Goal: Task Accomplishment & Management: Complete application form

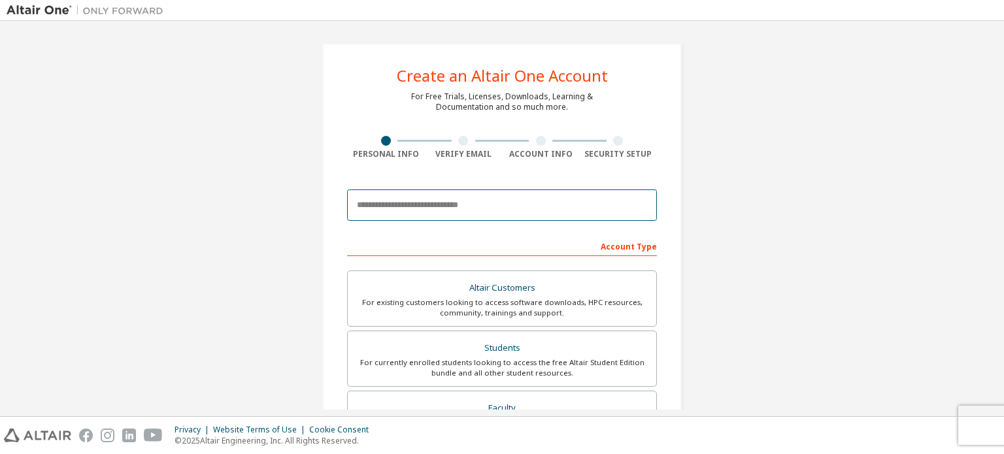
click at [569, 206] on input "email" at bounding box center [502, 204] width 310 height 31
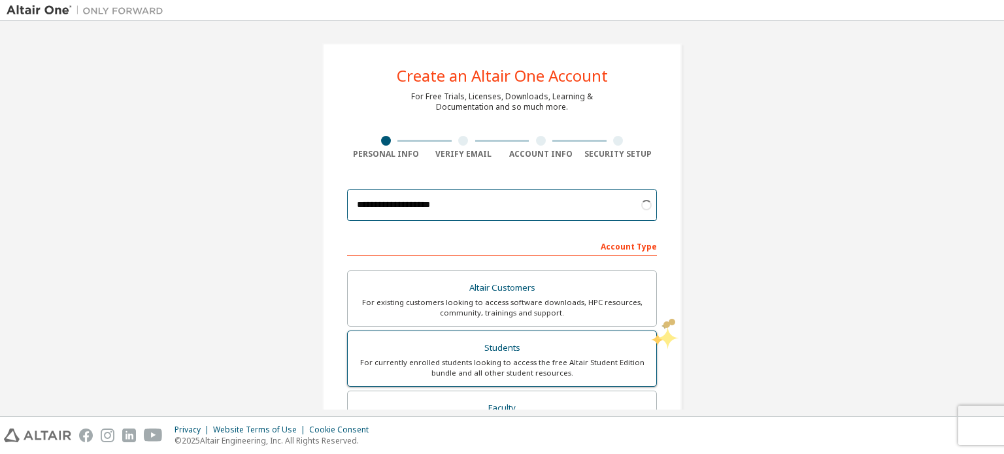
type input "**********"
click at [599, 359] on div "For currently enrolled students looking to access the free Altair Student Editi…" at bounding box center [501, 367] width 293 height 21
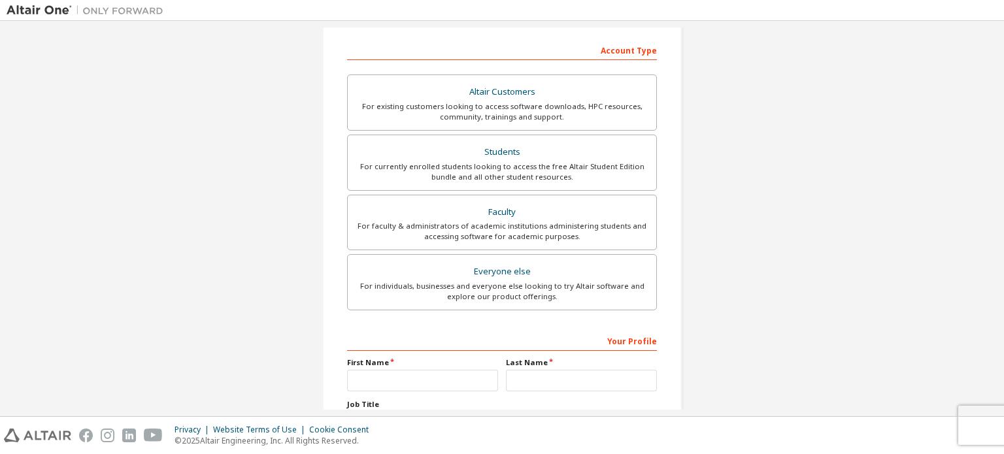
scroll to position [306, 0]
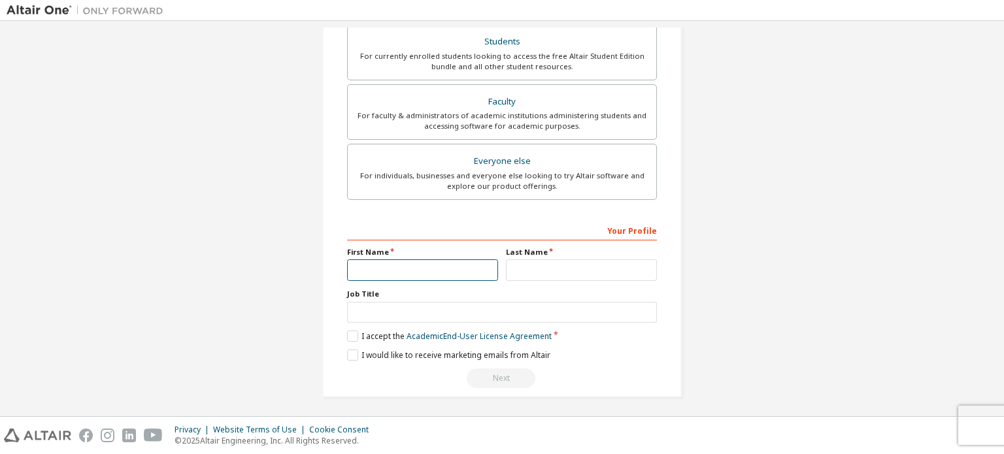
click at [430, 268] on input "text" at bounding box center [422, 270] width 151 height 22
type input "******"
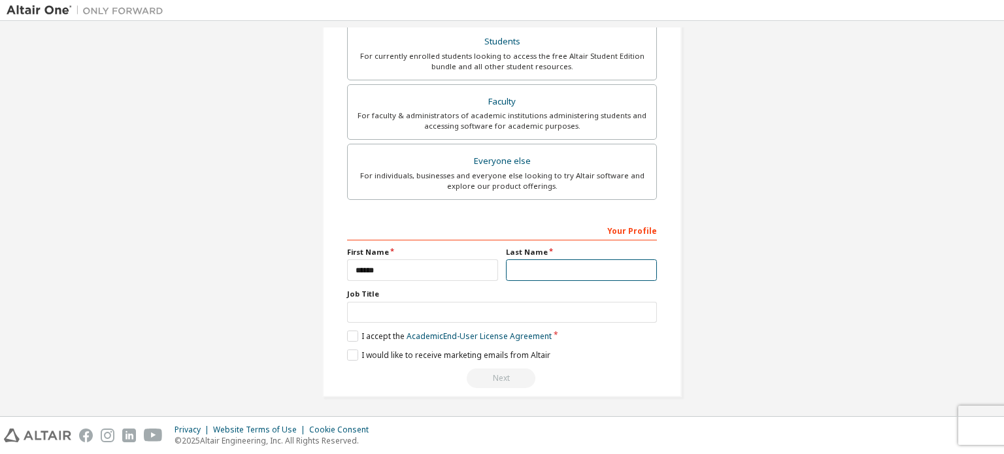
click at [536, 273] on input "text" at bounding box center [581, 270] width 151 height 22
type input "****"
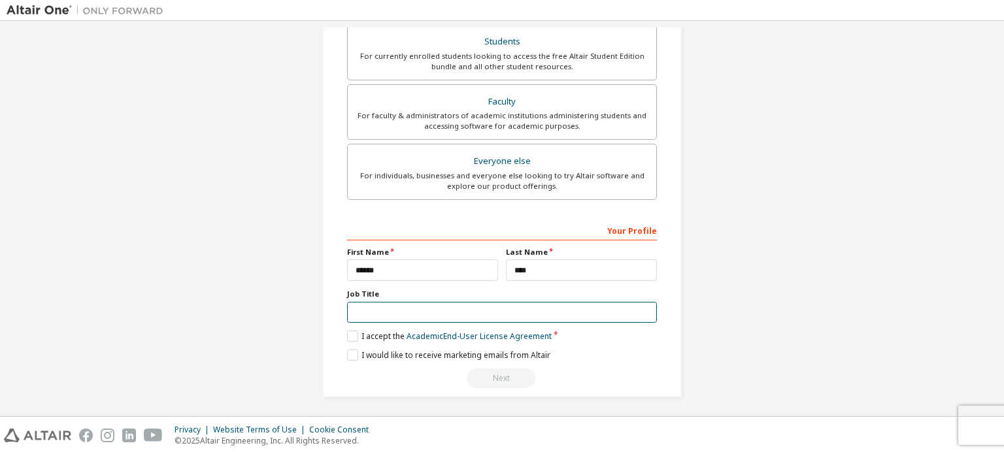
click at [450, 316] on input "text" at bounding box center [502, 313] width 310 height 22
type input "*******"
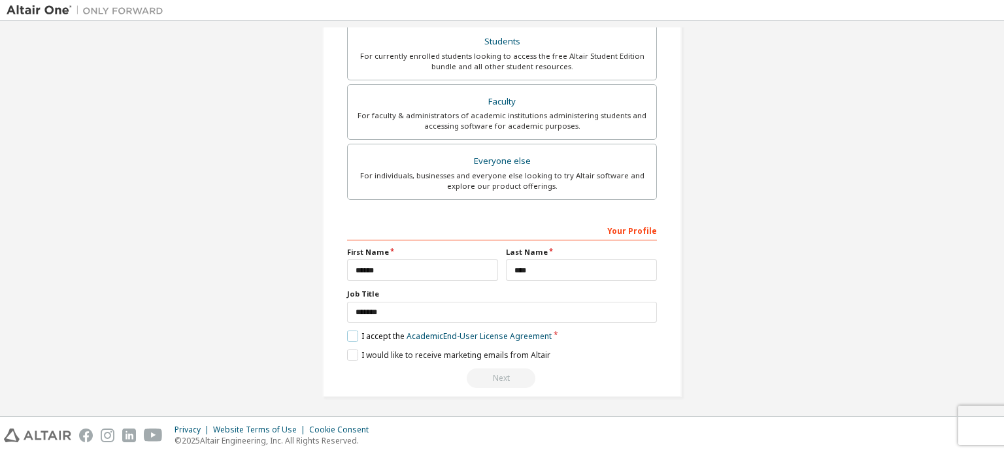
click at [350, 331] on label "I accept the Academic End-User License Agreement" at bounding box center [449, 336] width 205 height 11
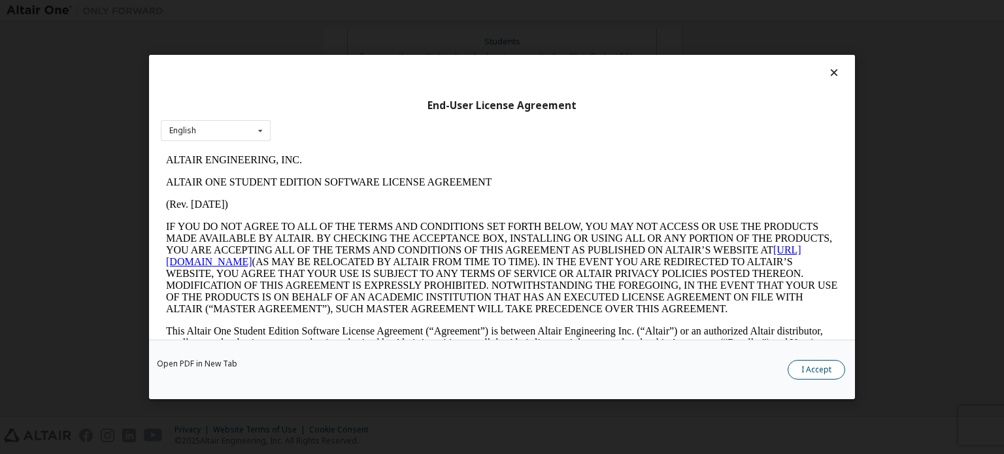
scroll to position [0, 0]
click at [813, 373] on button "I Accept" at bounding box center [815, 370] width 57 height 20
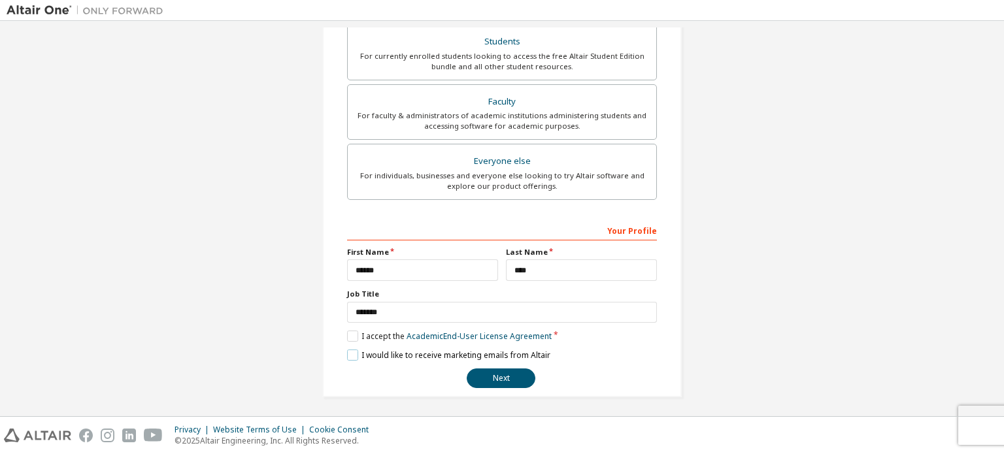
click at [353, 350] on label "I would like to receive marketing emails from Altair" at bounding box center [448, 355] width 203 height 11
click at [470, 372] on button "Next" at bounding box center [501, 379] width 69 height 20
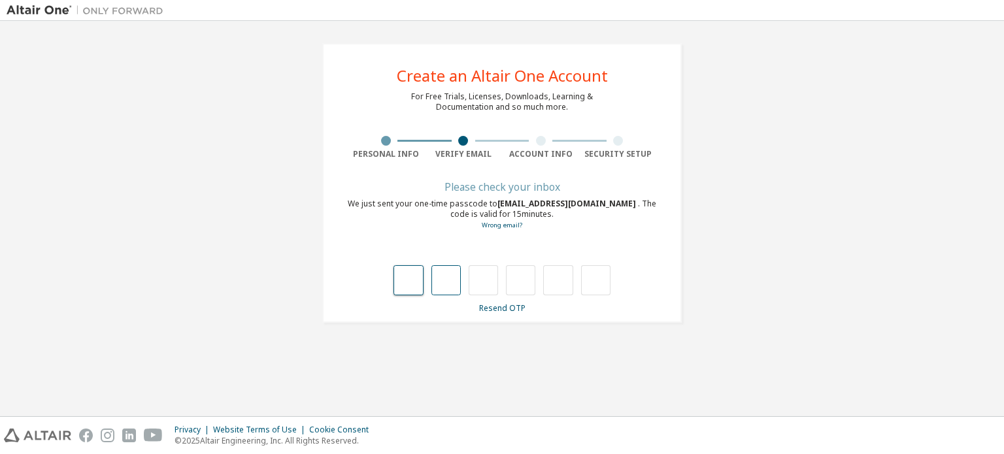
type input "*"
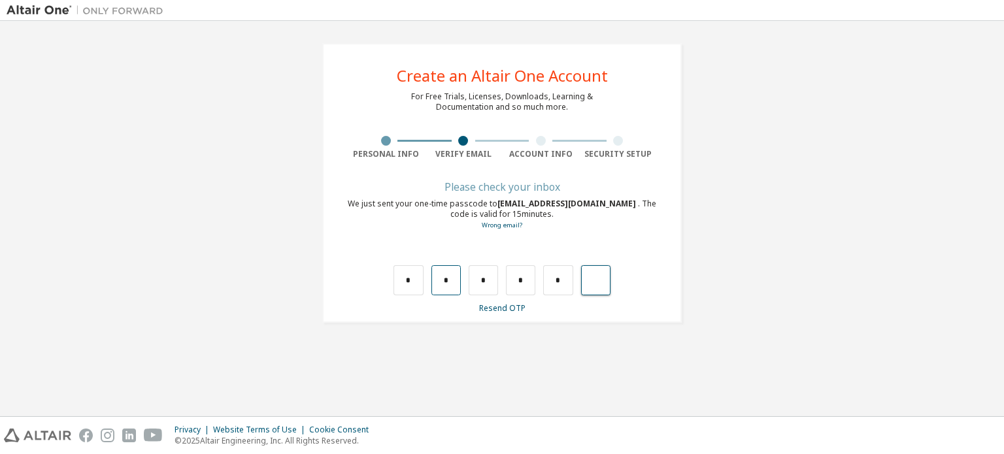
type input "*"
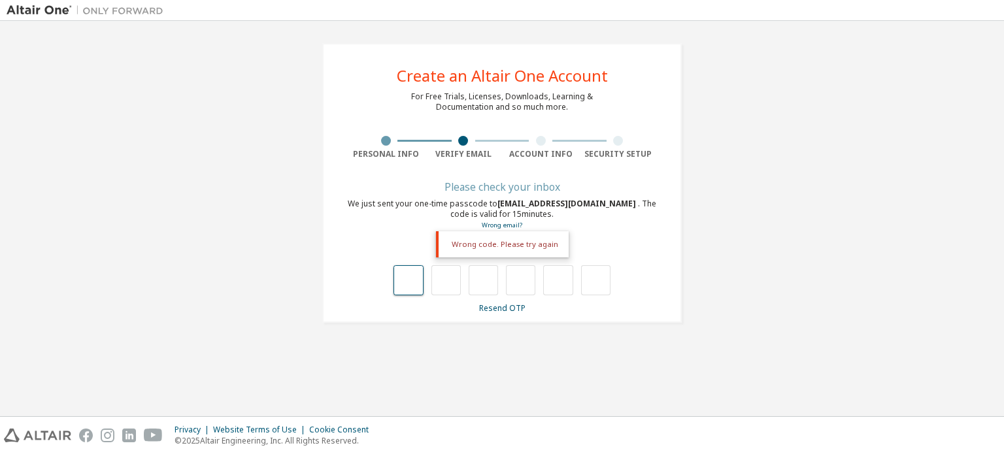
click at [403, 289] on input "text" at bounding box center [407, 280] width 29 height 30
type input "*"
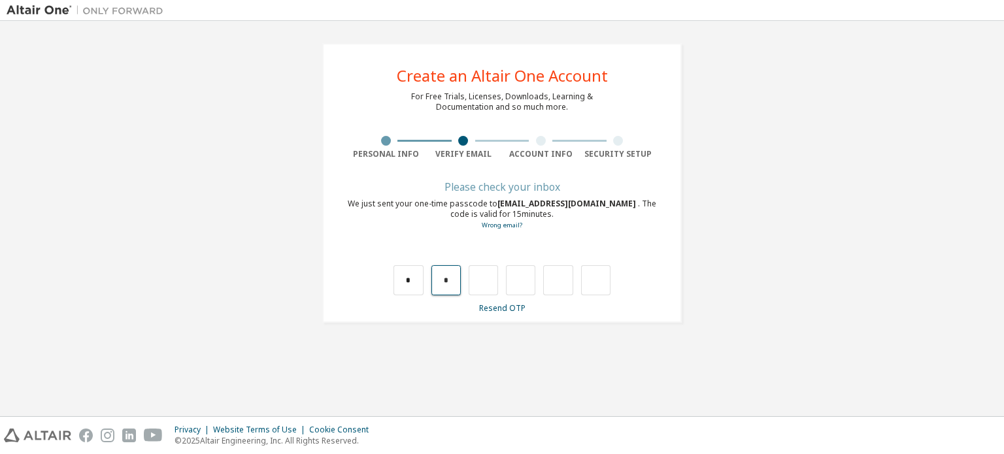
click at [439, 287] on input "*" at bounding box center [445, 280] width 29 height 30
type input "*"
click at [453, 277] on input "*" at bounding box center [445, 280] width 29 height 30
type input "*"
click at [445, 282] on input "*" at bounding box center [445, 280] width 29 height 30
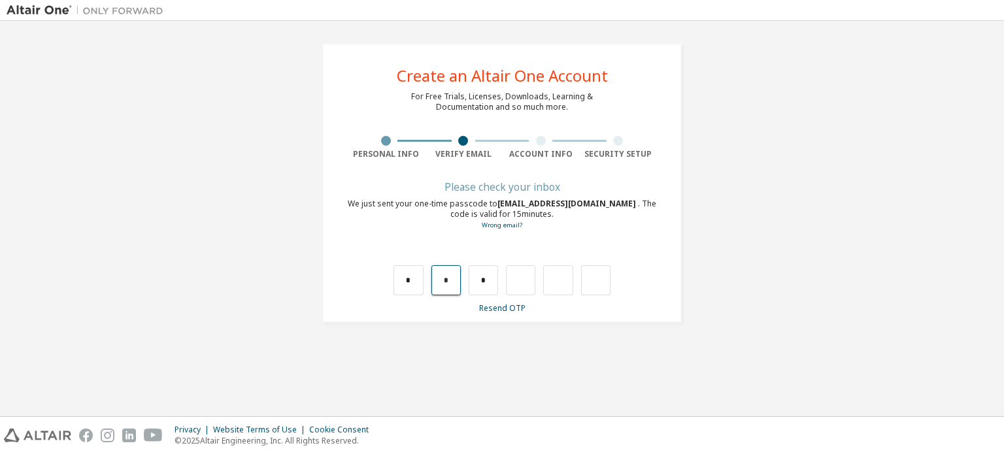
click at [448, 282] on input "*" at bounding box center [445, 280] width 29 height 30
type input "*"
click at [448, 271] on input "text" at bounding box center [445, 280] width 29 height 30
type input "*"
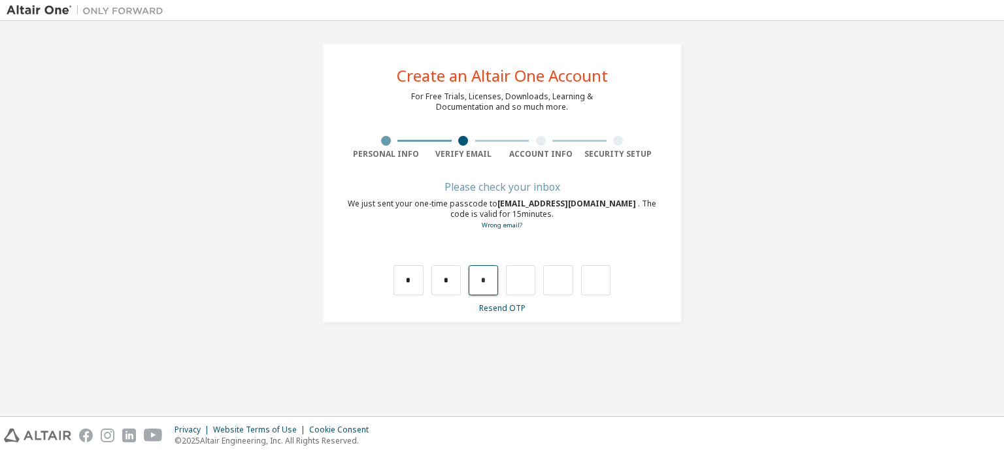
click at [488, 287] on input "*" at bounding box center [482, 280] width 29 height 30
click at [487, 283] on input "text" at bounding box center [482, 280] width 29 height 30
type input "*"
click at [521, 282] on input "*" at bounding box center [520, 280] width 29 height 30
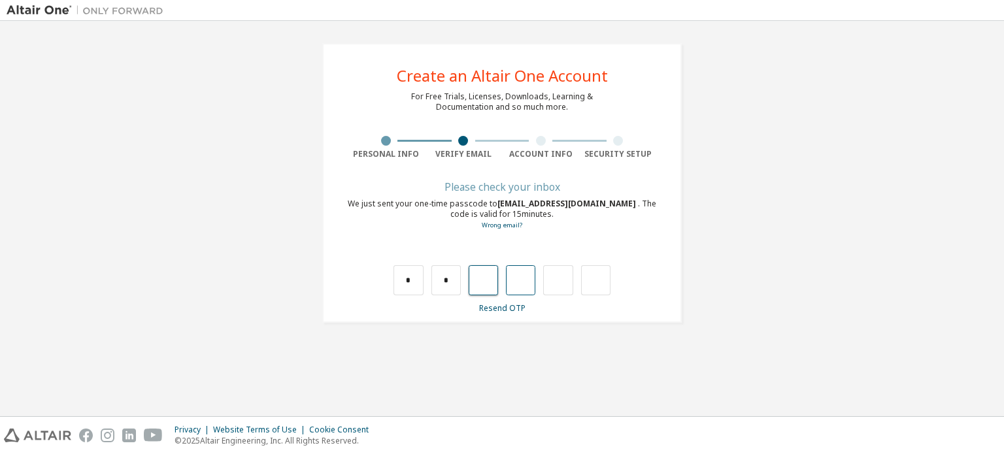
type input "*"
click at [568, 282] on input "*" at bounding box center [557, 280] width 29 height 30
click at [554, 286] on input "text" at bounding box center [557, 280] width 29 height 30
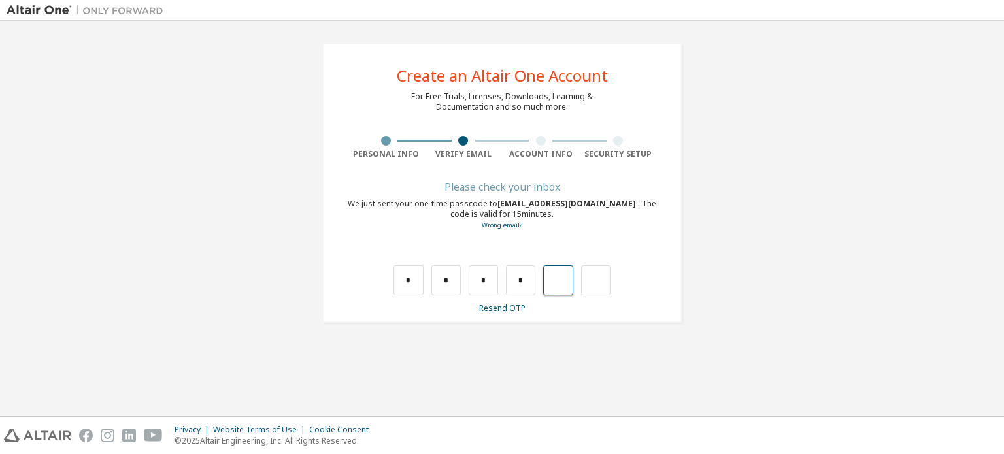
type input "*"
click at [598, 282] on div "*" at bounding box center [586, 280] width 29 height 30
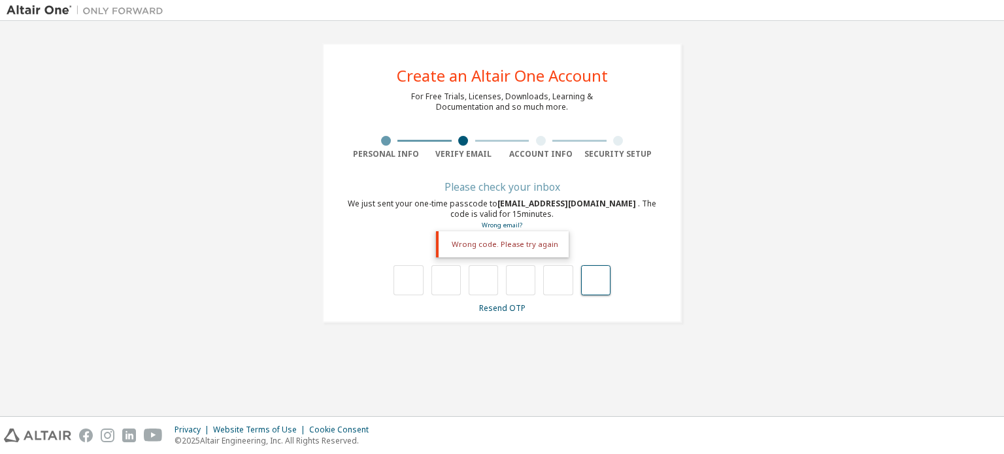
click at [595, 284] on input "text" at bounding box center [595, 280] width 29 height 30
type input "**"
click at [595, 284] on div "**" at bounding box center [586, 280] width 29 height 30
click at [593, 282] on input "text" at bounding box center [595, 280] width 29 height 30
type input "***"
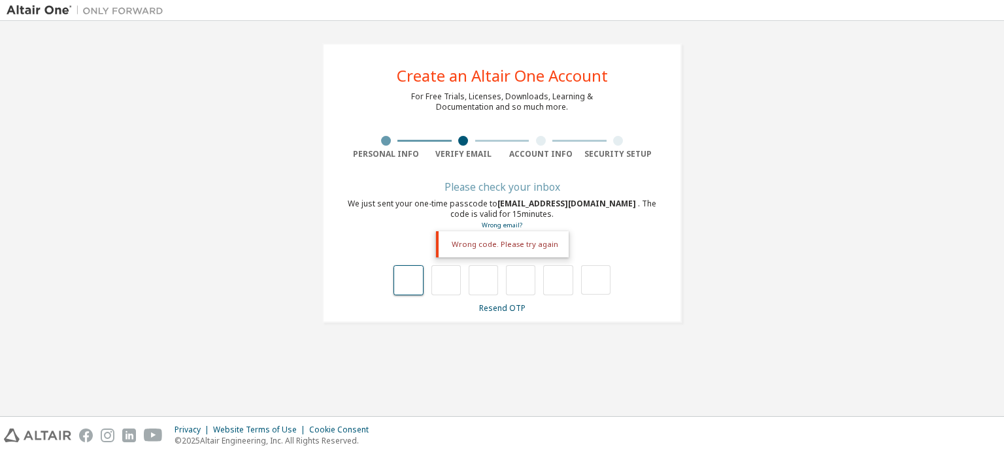
click at [416, 277] on input "text" at bounding box center [407, 280] width 29 height 30
type input "*"
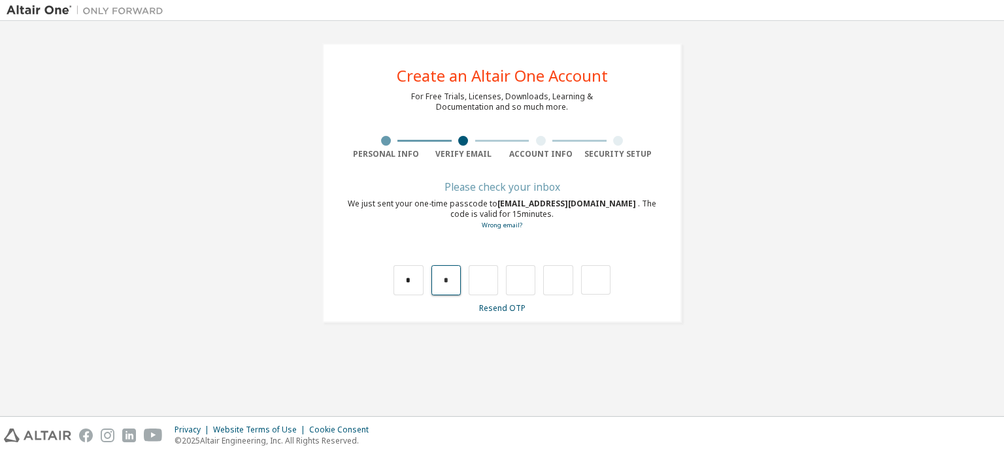
click at [446, 289] on input "*" at bounding box center [445, 280] width 29 height 30
click at [406, 285] on input "*" at bounding box center [407, 280] width 29 height 30
drag, startPoint x: 408, startPoint y: 282, endPoint x: 521, endPoint y: 285, distance: 113.7
click at [638, 285] on div "* *" at bounding box center [502, 266] width 310 height 57
type input "*"
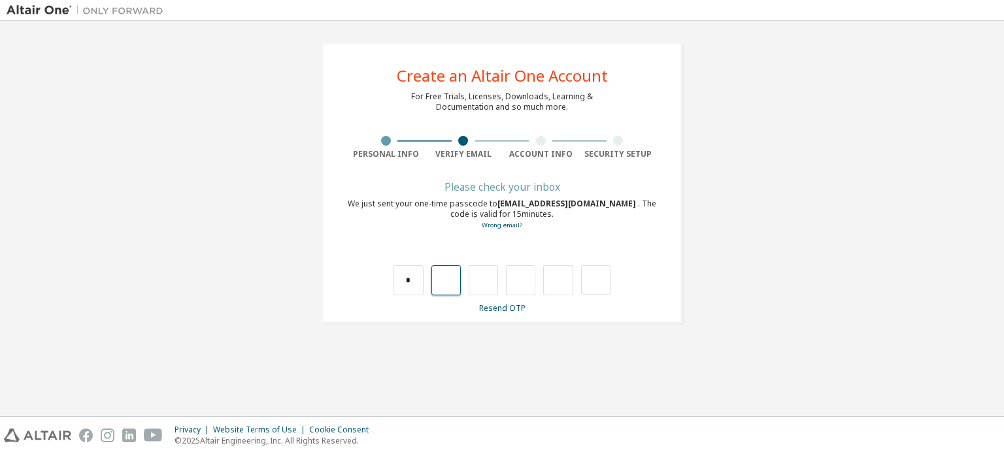
click at [447, 283] on input "text" at bounding box center [445, 280] width 29 height 30
click at [447, 284] on input "text" at bounding box center [445, 280] width 29 height 30
type input "*"
drag, startPoint x: 487, startPoint y: 284, endPoint x: 470, endPoint y: 286, distance: 16.5
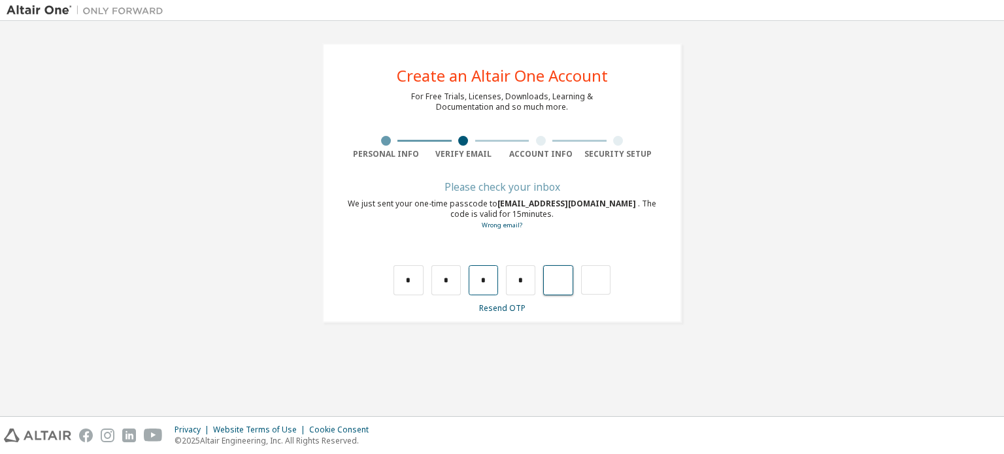
click at [470, 286] on input "*" at bounding box center [482, 280] width 29 height 30
type input "*"
drag, startPoint x: 517, startPoint y: 282, endPoint x: 555, endPoint y: 287, distance: 37.6
click at [533, 284] on input "*" at bounding box center [520, 280] width 29 height 30
type input "*"
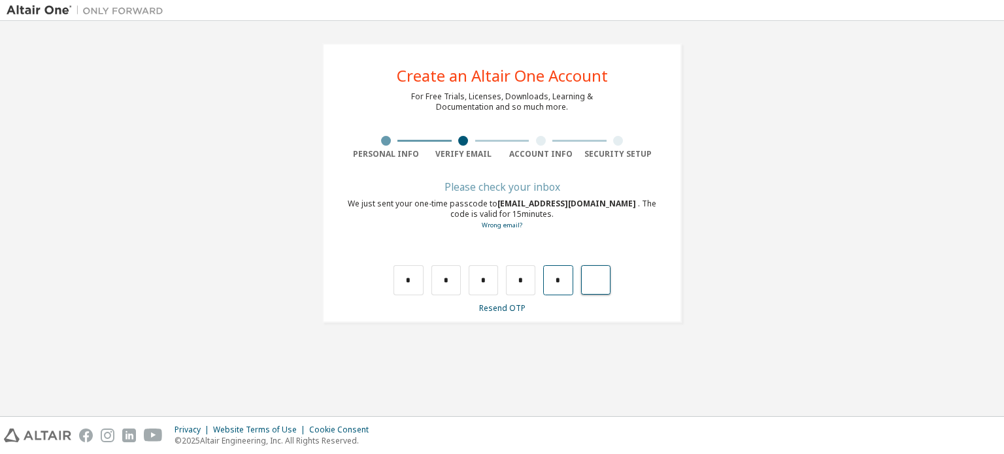
type input "*"
drag, startPoint x: 564, startPoint y: 284, endPoint x: 557, endPoint y: 284, distance: 7.2
click at [557, 284] on div "*" at bounding box center [549, 280] width 29 height 30
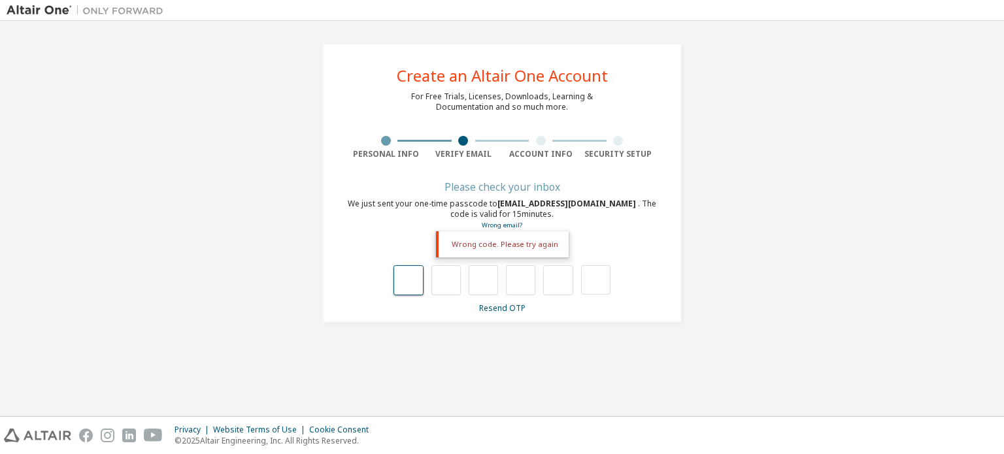
click at [403, 271] on input "text" at bounding box center [407, 280] width 29 height 30
type input "*"
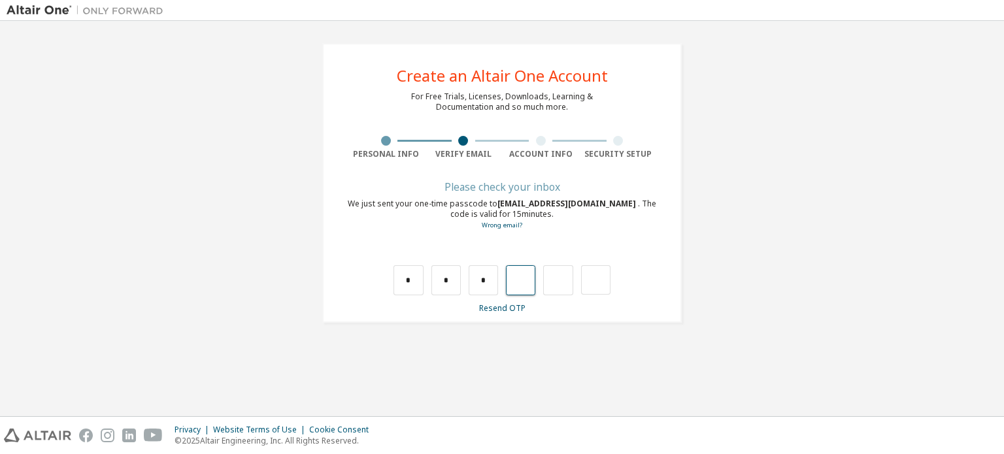
type input "*"
click at [438, 223] on div "We just sent your one-time passcode to [EMAIL_ADDRESS][DOMAIN_NAME] . The code …" at bounding box center [502, 215] width 310 height 32
click at [425, 248] on div "Wrong code. Please try again" at bounding box center [502, 266] width 310 height 57
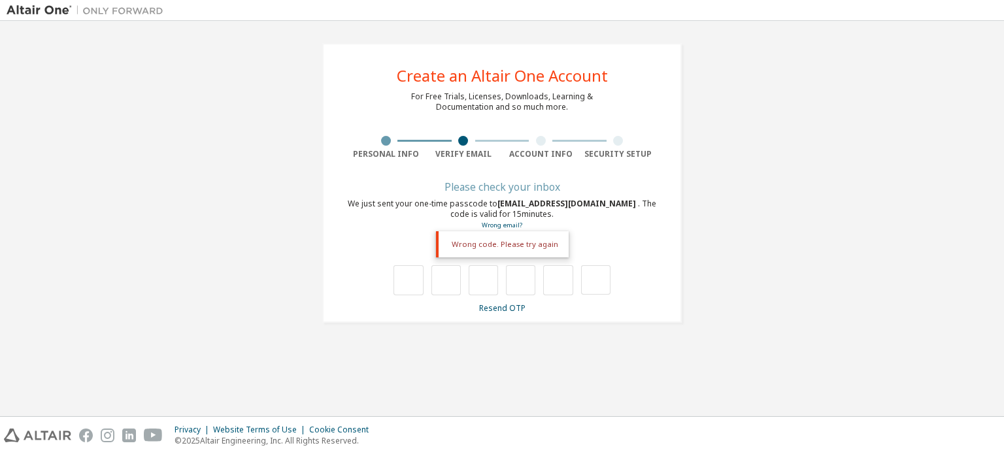
click at [408, 257] on div "Wrong code. Please try again" at bounding box center [502, 266] width 310 height 57
drag, startPoint x: 400, startPoint y: 259, endPoint x: 403, endPoint y: 265, distance: 6.7
click at [403, 265] on div "Wrong code. Please try again" at bounding box center [502, 266] width 310 height 57
click at [410, 274] on input "text" at bounding box center [407, 280] width 29 height 30
type input "*"
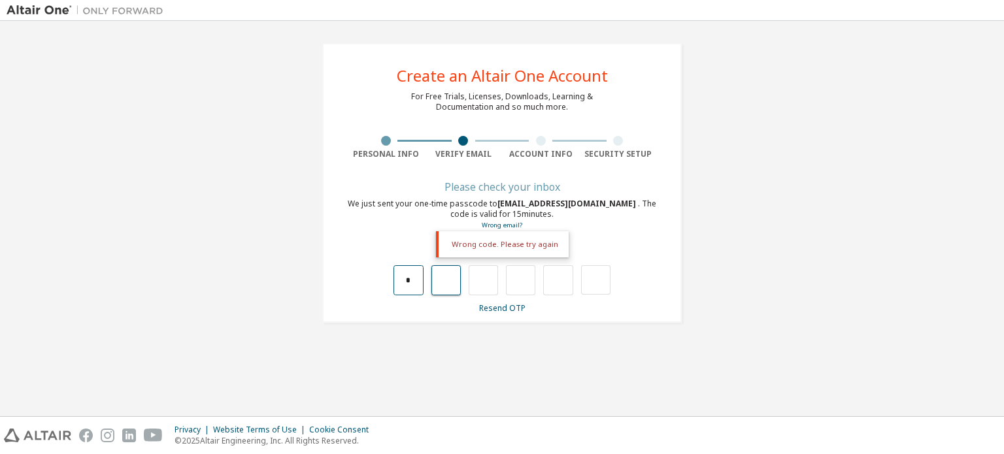
type input "*"
click at [450, 282] on input "*" at bounding box center [445, 280] width 29 height 30
type input "*"
click at [451, 282] on input "*" at bounding box center [445, 280] width 29 height 30
type input "*"
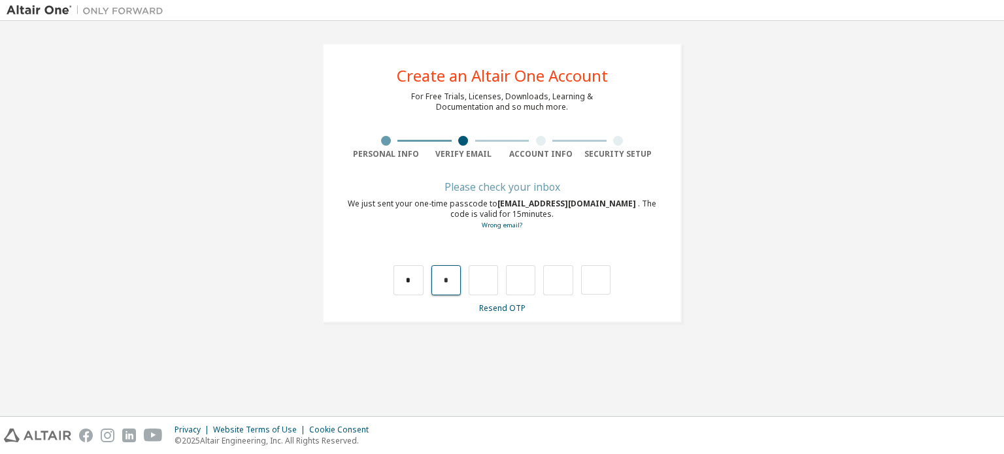
click at [451, 282] on input "*" at bounding box center [445, 280] width 29 height 30
click at [451, 282] on input "text" at bounding box center [445, 280] width 29 height 30
type input "*"
click at [489, 291] on input "*" at bounding box center [482, 280] width 29 height 30
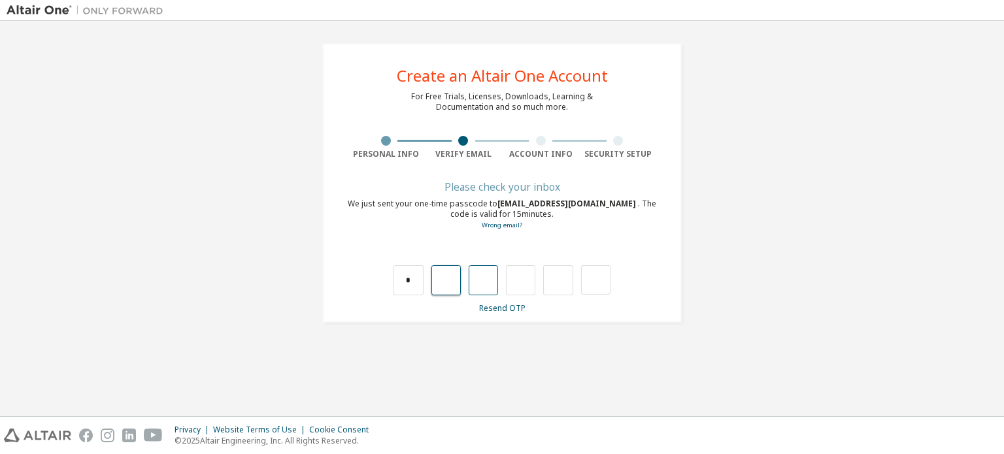
type input "*"
click at [526, 284] on input "*" at bounding box center [520, 280] width 29 height 30
type input "*"
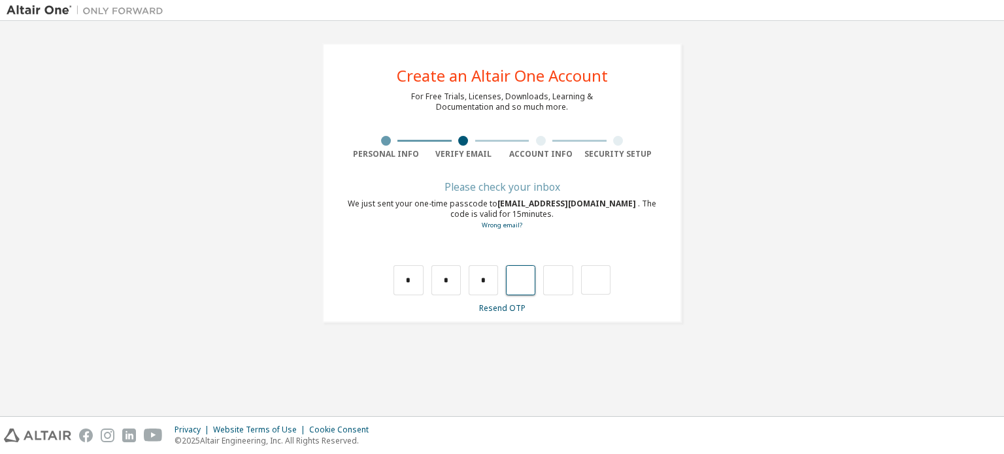
type input "*"
click at [564, 278] on input "*" at bounding box center [557, 280] width 29 height 30
click at [590, 288] on input "text" at bounding box center [595, 279] width 29 height 29
click at [565, 283] on input "text" at bounding box center [557, 280] width 29 height 30
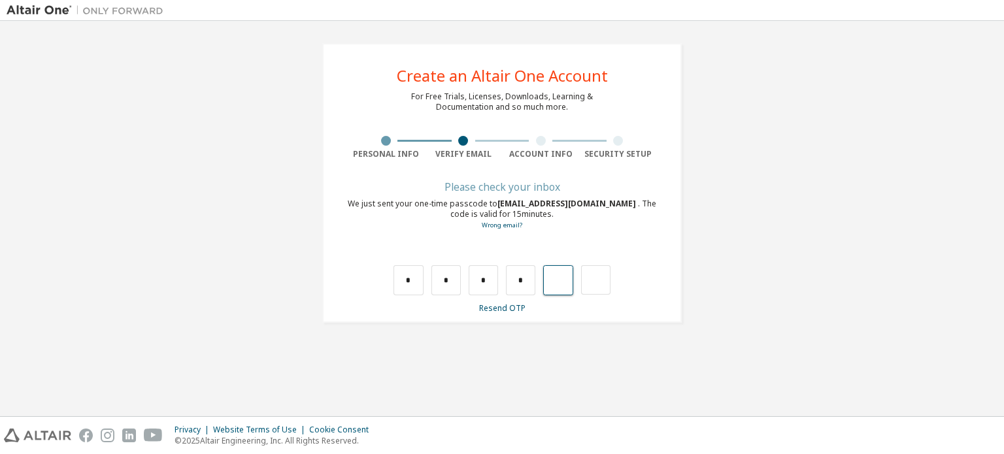
type input "*"
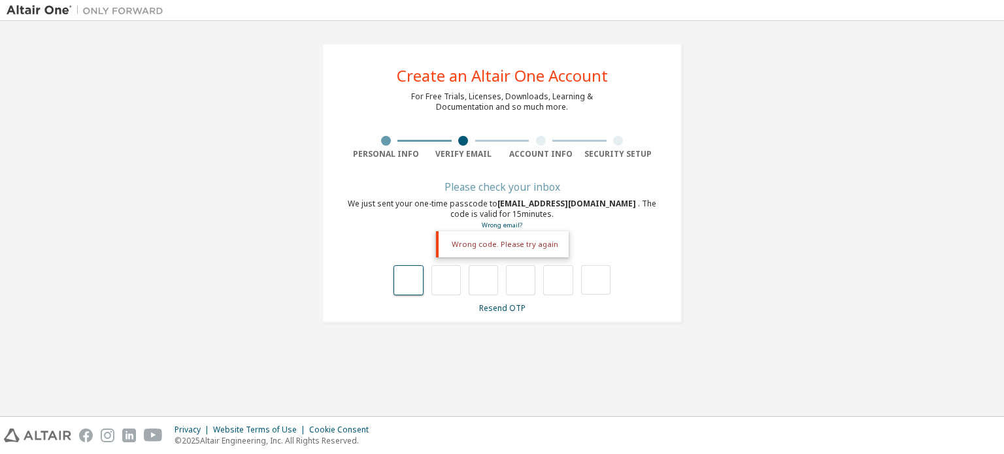
click at [418, 277] on input "text" at bounding box center [407, 280] width 29 height 30
type input "*"
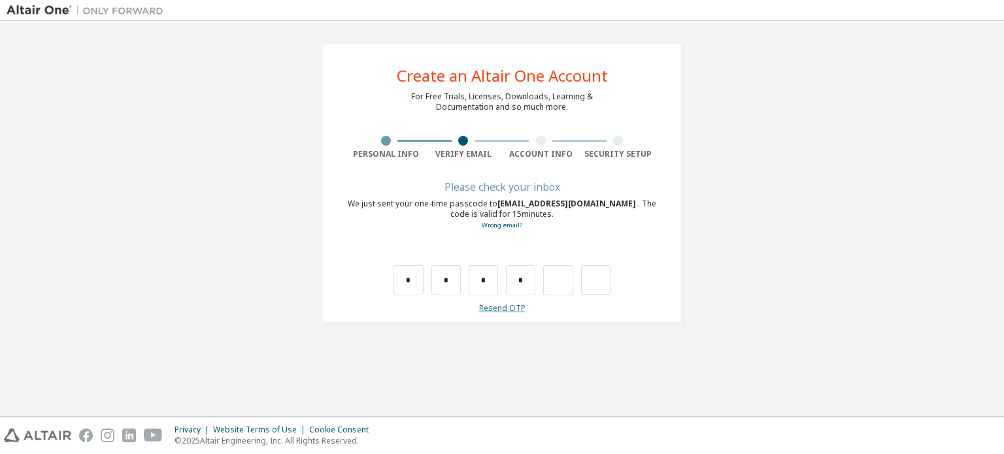
drag, startPoint x: 510, startPoint y: 315, endPoint x: 510, endPoint y: 306, distance: 9.2
click at [510, 313] on div "**********" at bounding box center [501, 183] width 359 height 280
click at [510, 306] on link "Resend OTP" at bounding box center [502, 308] width 46 height 11
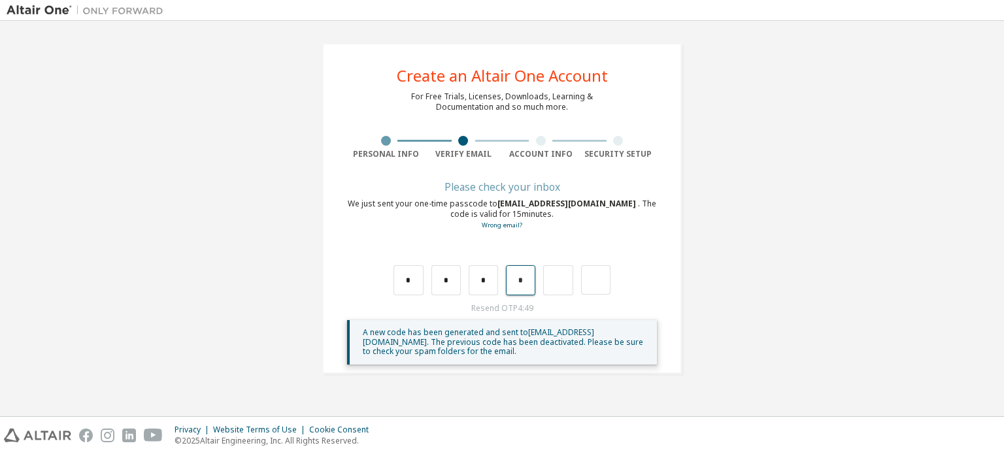
click at [520, 289] on input "*" at bounding box center [520, 280] width 29 height 30
drag, startPoint x: 402, startPoint y: 282, endPoint x: 601, endPoint y: 294, distance: 199.0
click at [601, 294] on div "* * * *" at bounding box center [501, 280] width 216 height 30
drag, startPoint x: 594, startPoint y: 287, endPoint x: 463, endPoint y: 280, distance: 131.5
click at [463, 280] on div "* * * *" at bounding box center [501, 280] width 216 height 30
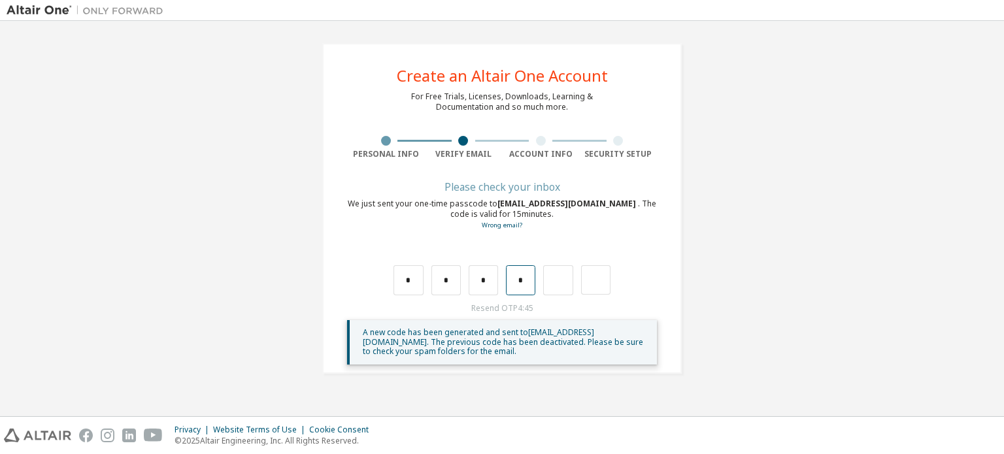
drag, startPoint x: 536, startPoint y: 284, endPoint x: 518, endPoint y: 284, distance: 17.6
click at [535, 284] on div "* * * *" at bounding box center [501, 280] width 216 height 30
click at [518, 284] on input "*" at bounding box center [520, 280] width 29 height 30
click at [525, 281] on input "*" at bounding box center [520, 280] width 29 height 30
type input "*"
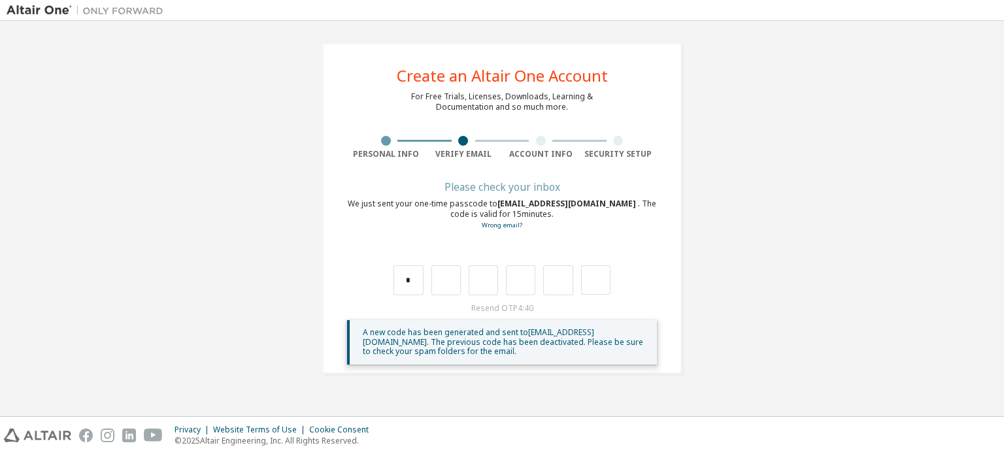
type input "*"
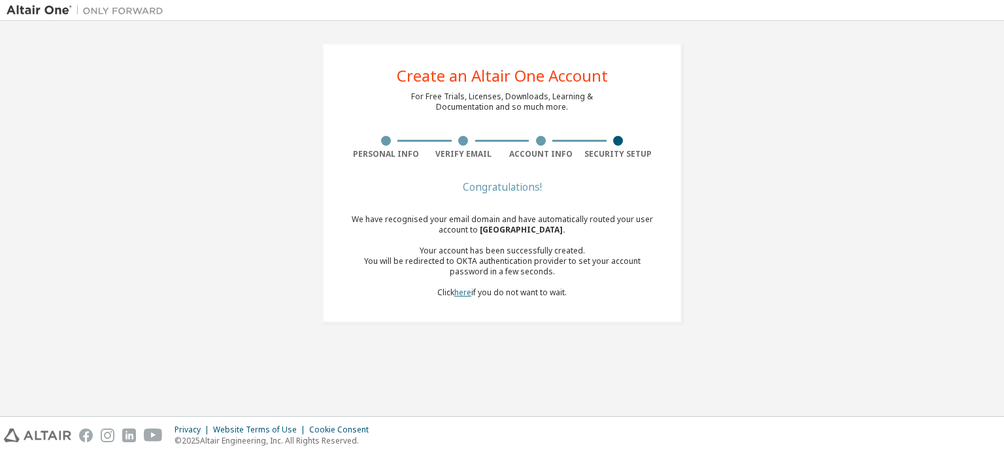
click at [470, 293] on link "here" at bounding box center [462, 292] width 17 height 11
